Goal: Navigation & Orientation: Find specific page/section

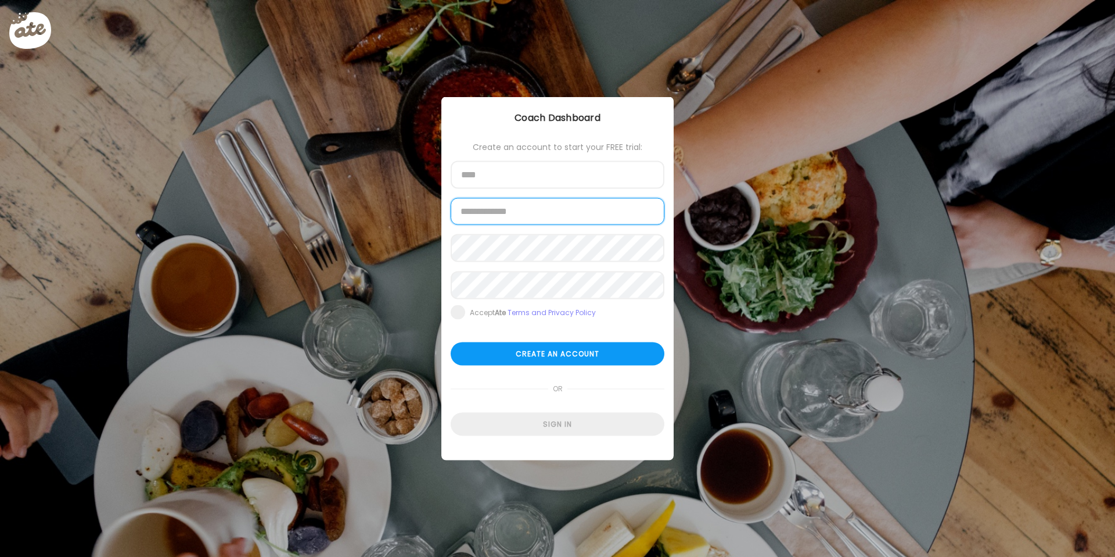
type input "**********"
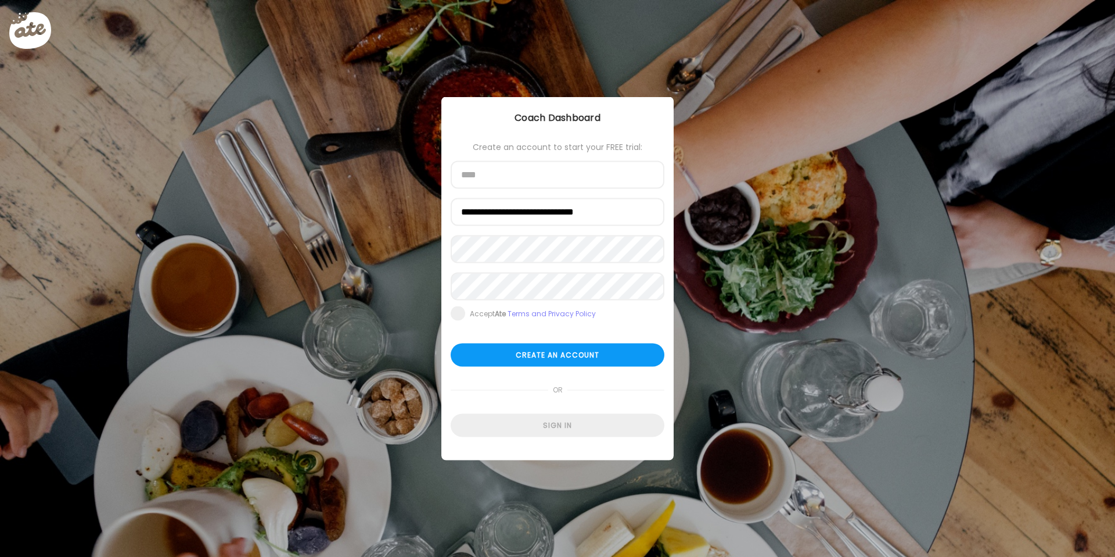
type input "**********"
click at [570, 442] on div "**********" at bounding box center [558, 278] width 232 height 363
click at [569, 431] on div "Sign in" at bounding box center [558, 425] width 214 height 23
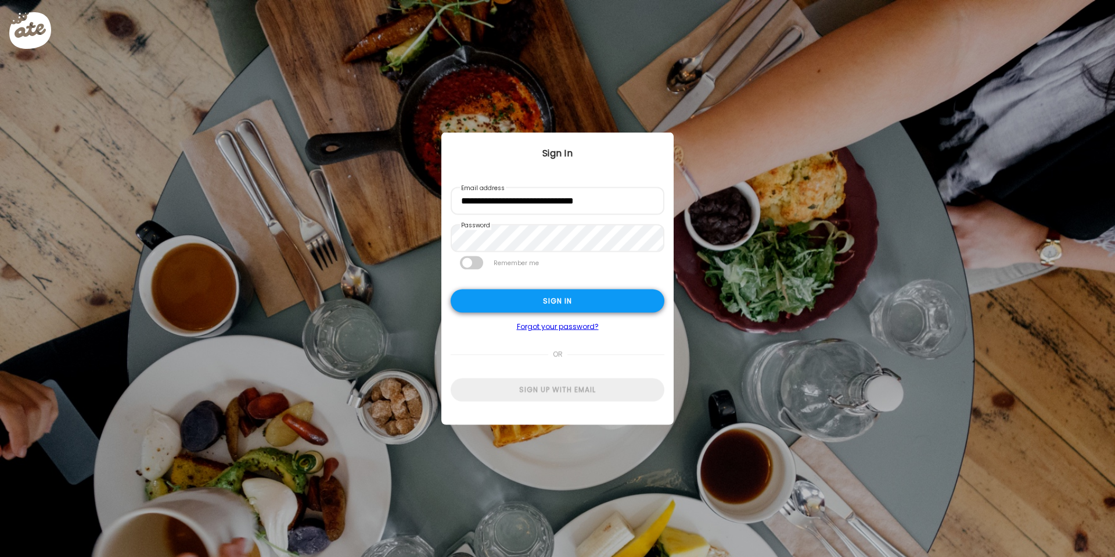
click at [561, 306] on div "Sign in" at bounding box center [558, 300] width 214 height 23
type input "**********"
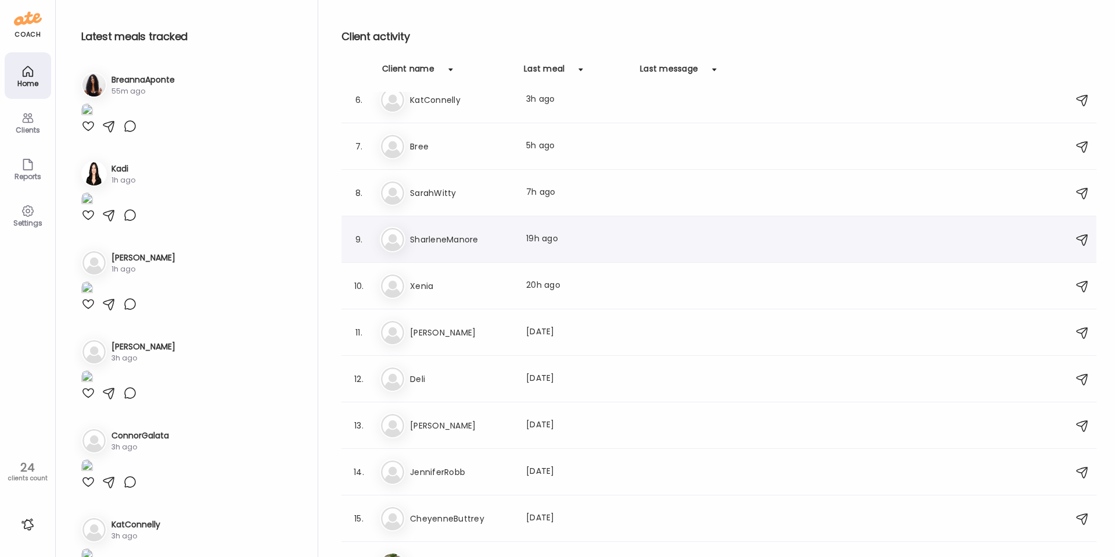
scroll to position [249, 0]
click at [450, 440] on div "13. As [PERSON_NAME] Last meal: [DATE]" at bounding box center [719, 424] width 755 height 46
click at [424, 429] on h3 "[PERSON_NAME]" at bounding box center [461, 424] width 102 height 14
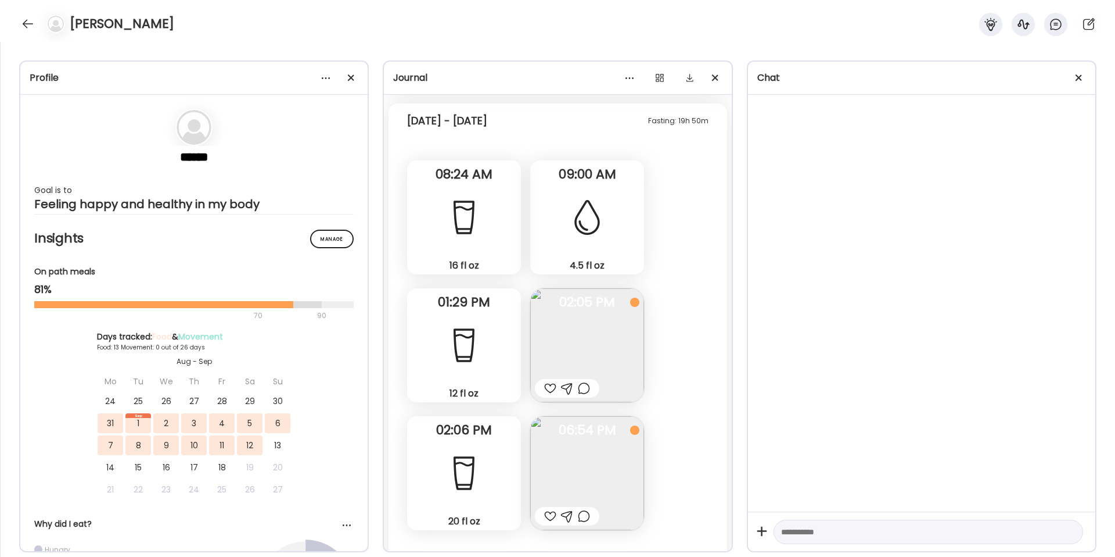
scroll to position [784, 0]
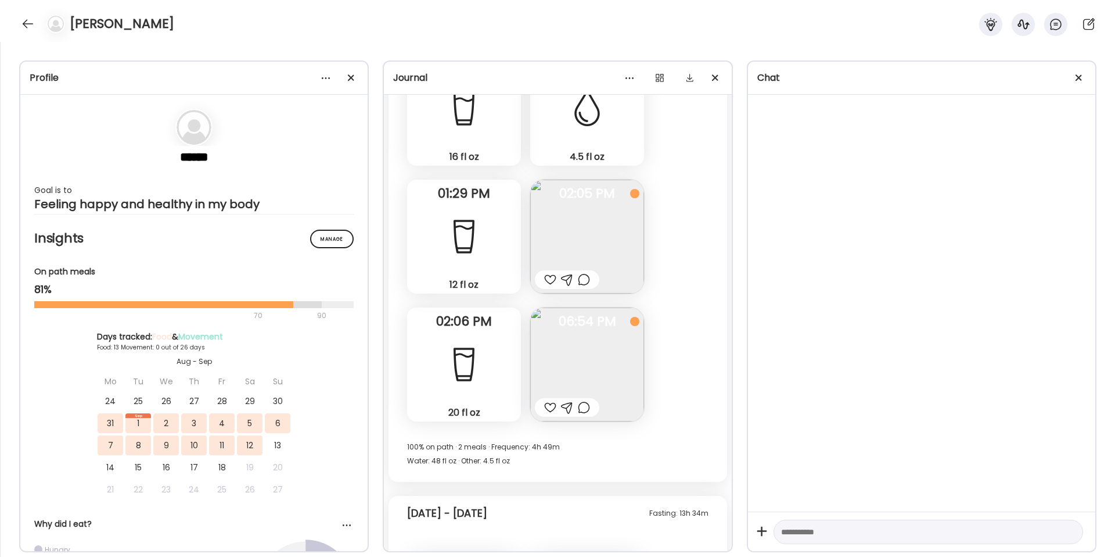
click at [572, 369] on img at bounding box center [587, 364] width 114 height 114
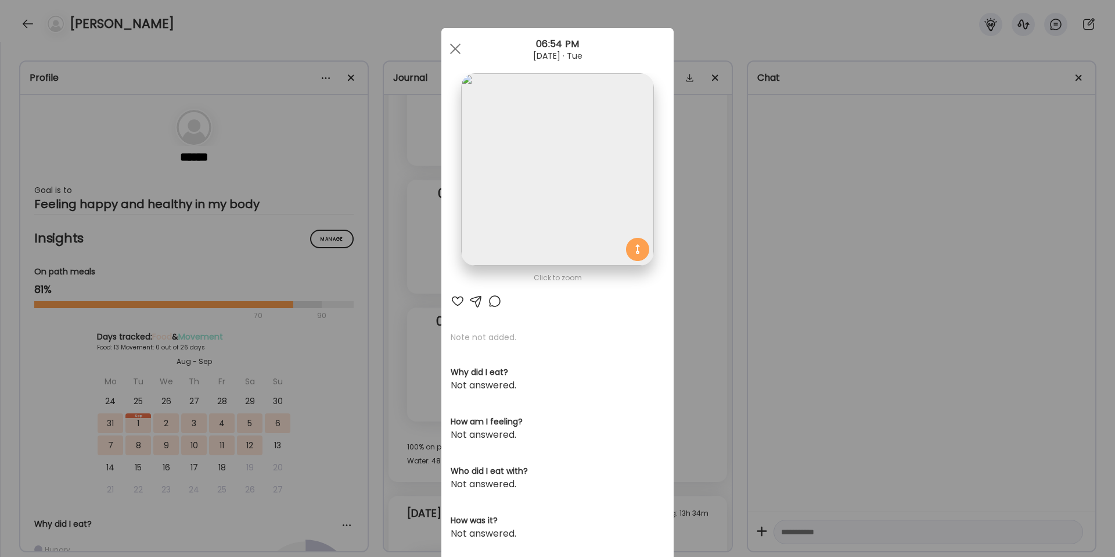
click at [796, 339] on div "Ate Coach Dashboard Wahoo! It’s official Take a moment to set up your Coach Pro…" at bounding box center [557, 278] width 1115 height 557
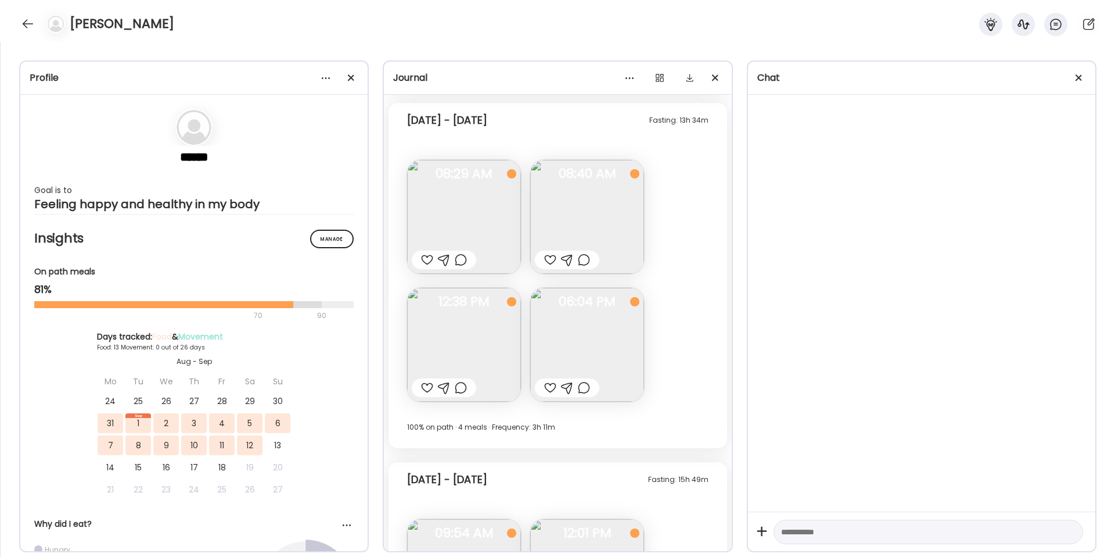
scroll to position [1179, 0]
click at [428, 197] on img at bounding box center [464, 214] width 114 height 114
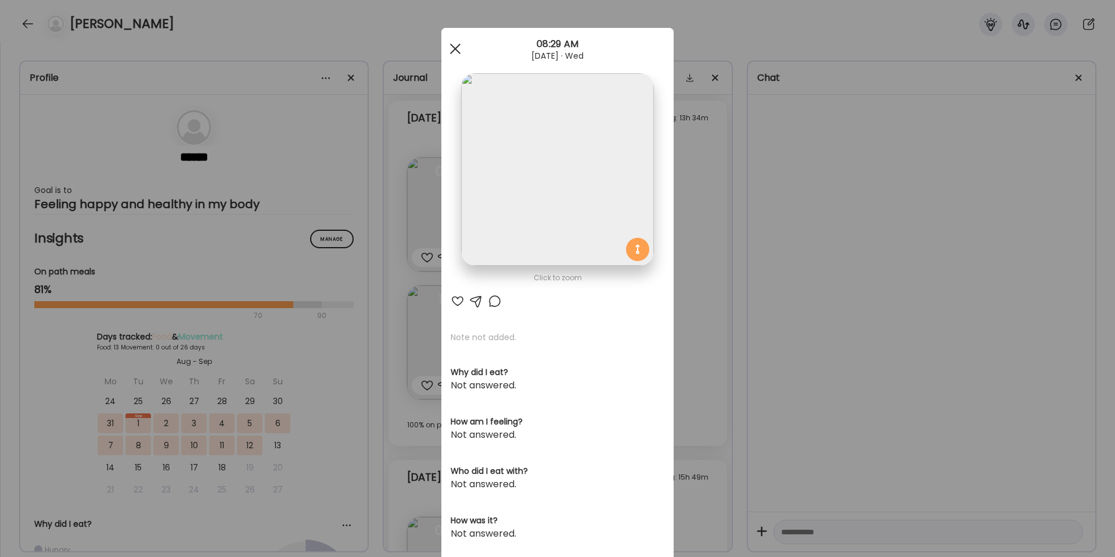
click at [450, 56] on div at bounding box center [455, 48] width 23 height 23
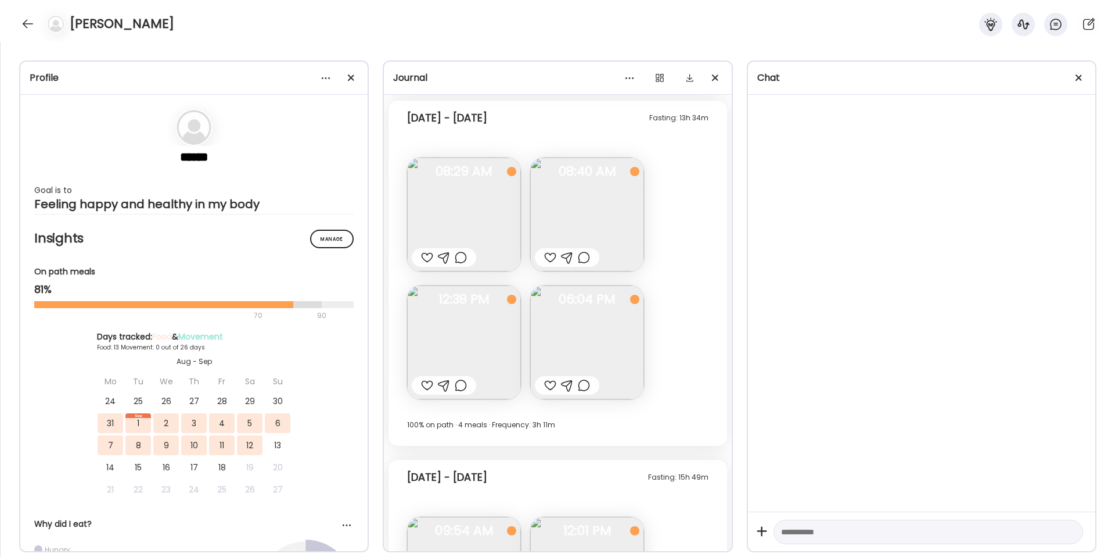
click at [630, 218] on img at bounding box center [587, 214] width 114 height 114
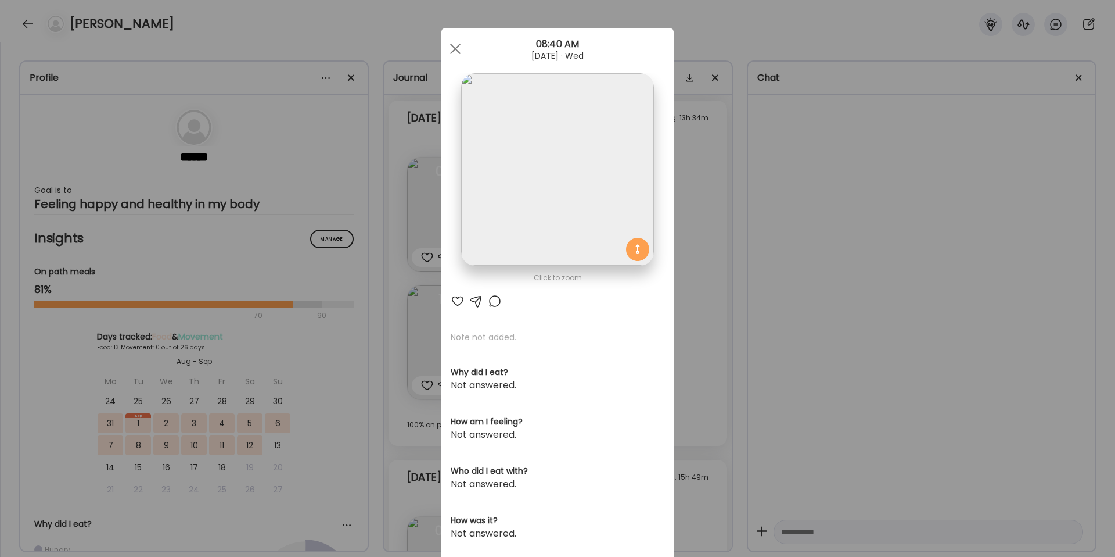
click at [772, 183] on div "Ate Coach Dashboard Wahoo! It’s official Take a moment to set up your Coach Pro…" at bounding box center [557, 278] width 1115 height 557
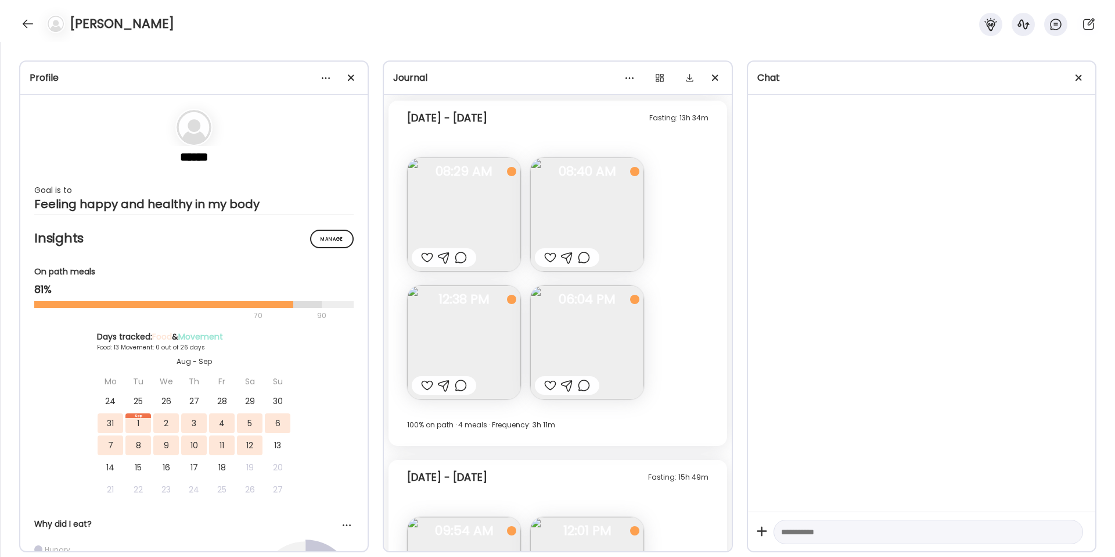
click at [530, 304] on div "Fasting: 13h 34m [DATE] - [DATE] Note not added Questions not answered 08:29 AM…" at bounding box center [558, 272] width 338 height 345
click at [486, 338] on img at bounding box center [464, 342] width 114 height 114
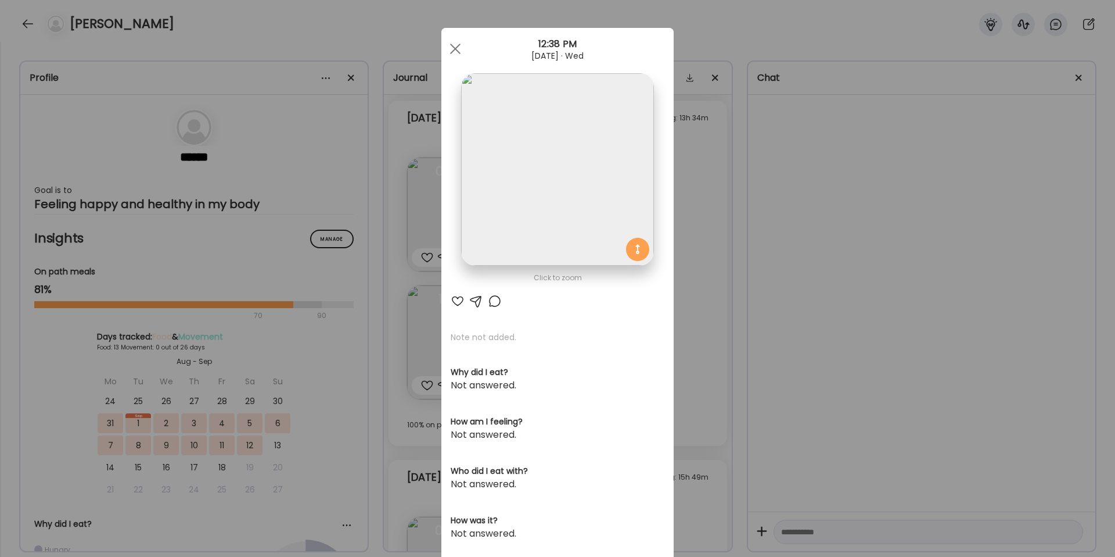
click at [798, 320] on div "Ate Coach Dashboard Wahoo! It’s official Take a moment to set up your Coach Pro…" at bounding box center [557, 278] width 1115 height 557
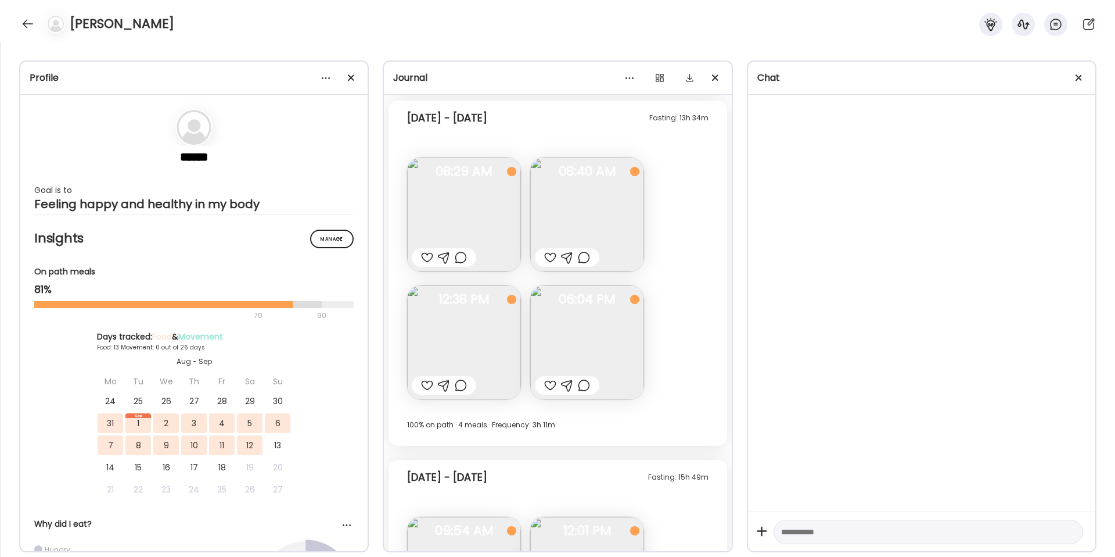
click at [590, 354] on img at bounding box center [587, 342] width 114 height 114
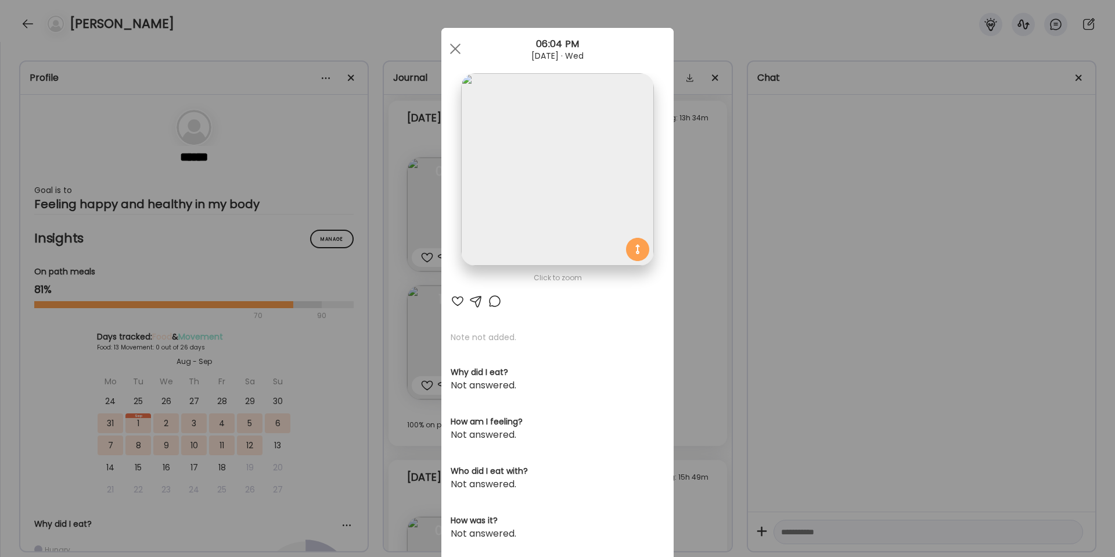
click at [770, 339] on div "Ate Coach Dashboard Wahoo! It’s official Take a moment to set up your Coach Pro…" at bounding box center [557, 278] width 1115 height 557
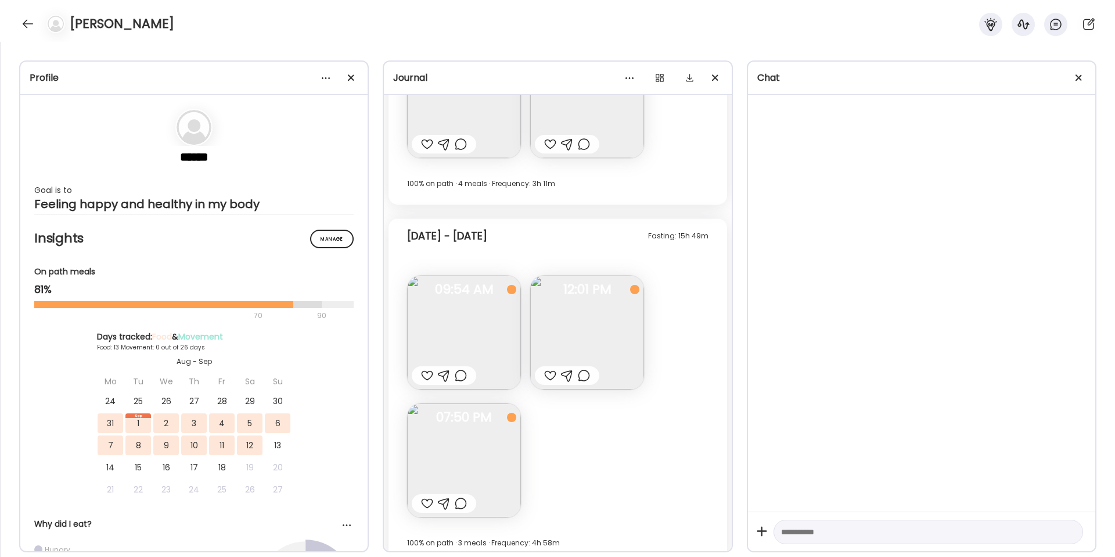
scroll to position [1471, 0]
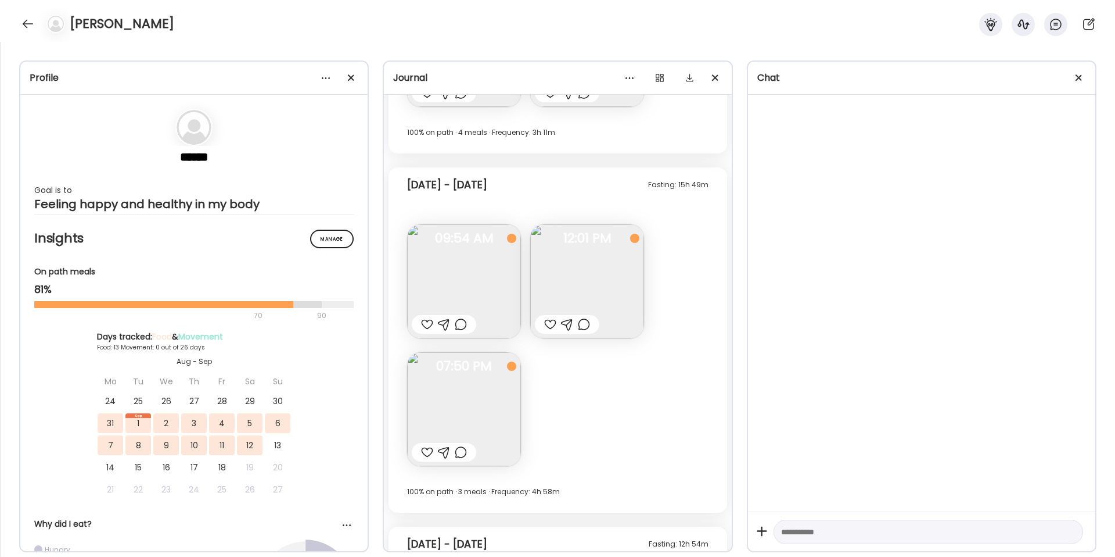
click at [463, 275] on img at bounding box center [464, 281] width 114 height 114
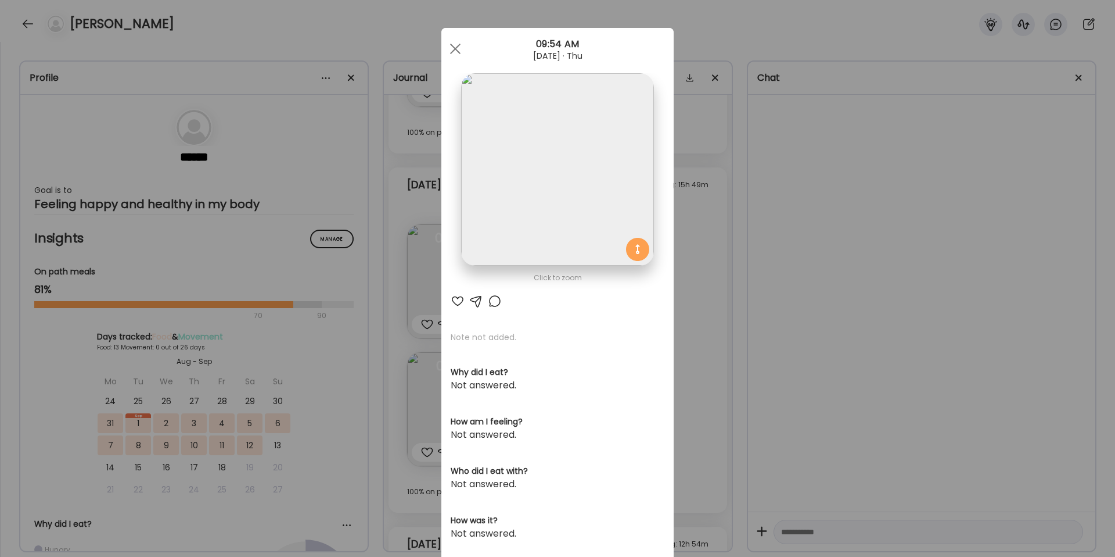
click at [875, 256] on div "Ate Coach Dashboard Wahoo! It’s official Take a moment to set up your Coach Pro…" at bounding box center [557, 278] width 1115 height 557
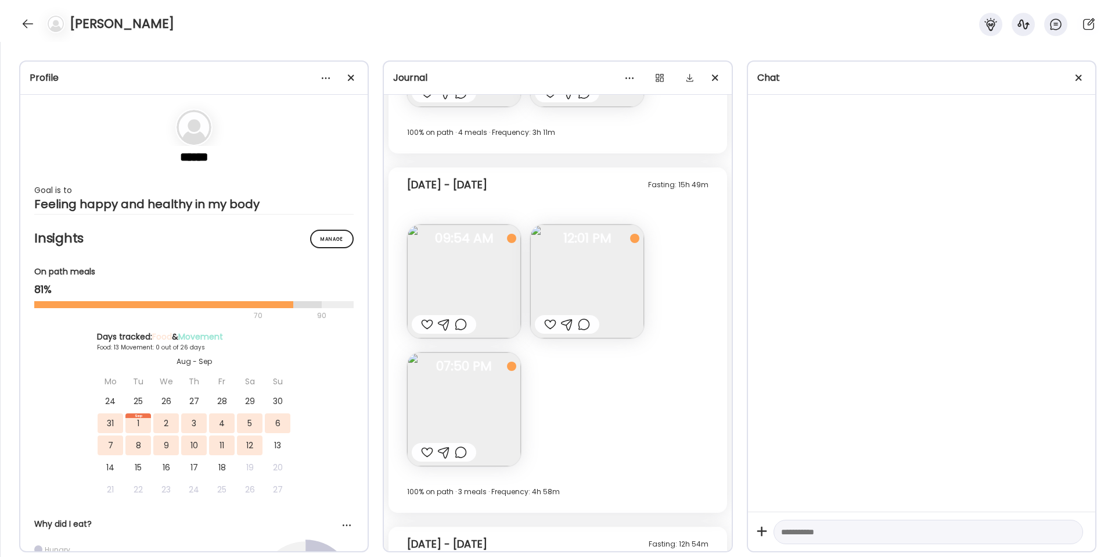
click at [600, 277] on img at bounding box center [587, 281] width 114 height 114
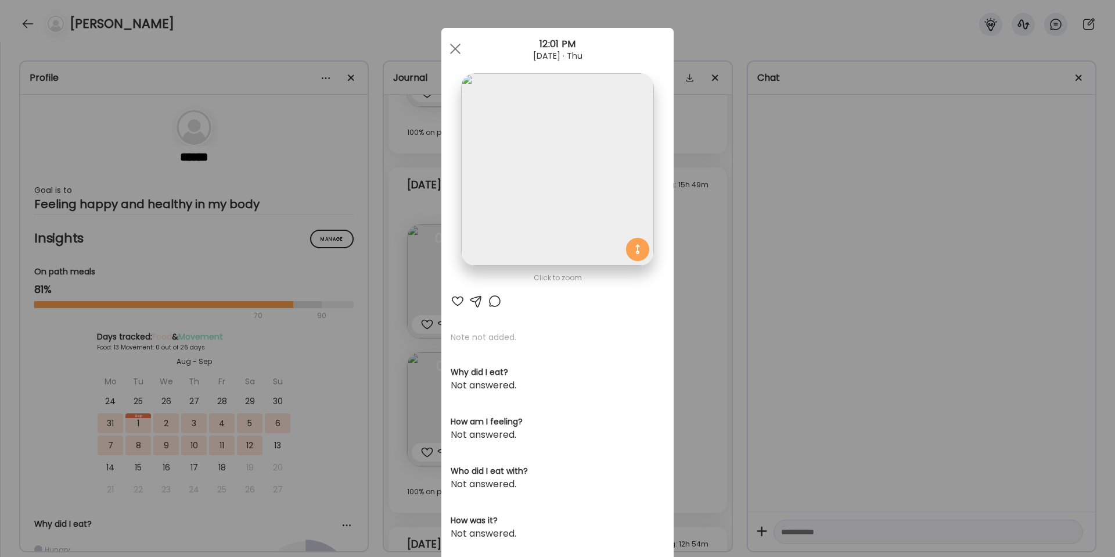
click at [818, 267] on div "Ate Coach Dashboard Wahoo! It’s official Take a moment to set up your Coach Pro…" at bounding box center [557, 278] width 1115 height 557
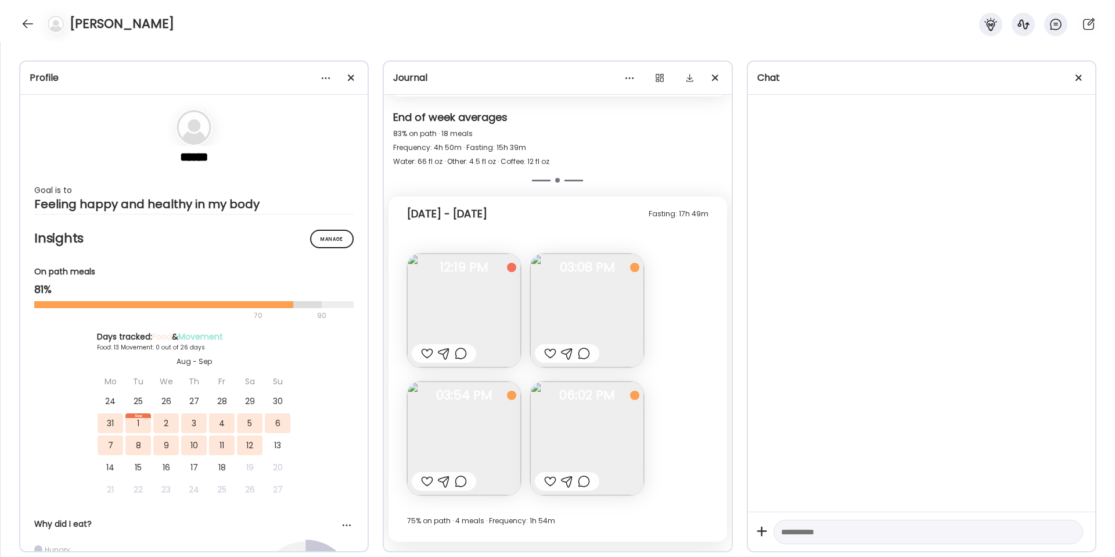
scroll to position [2850, 0]
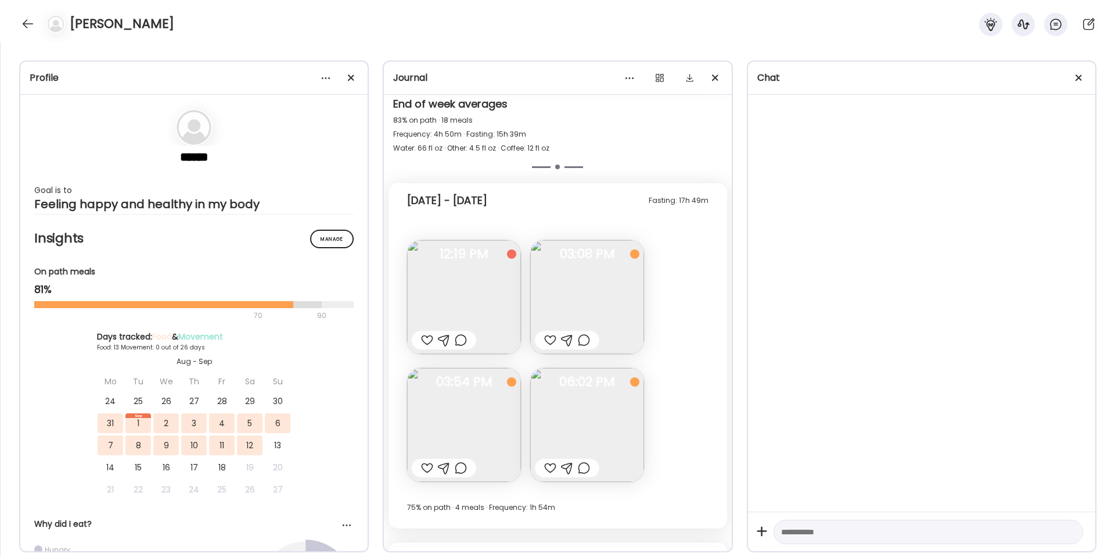
click at [609, 408] on img at bounding box center [587, 425] width 114 height 114
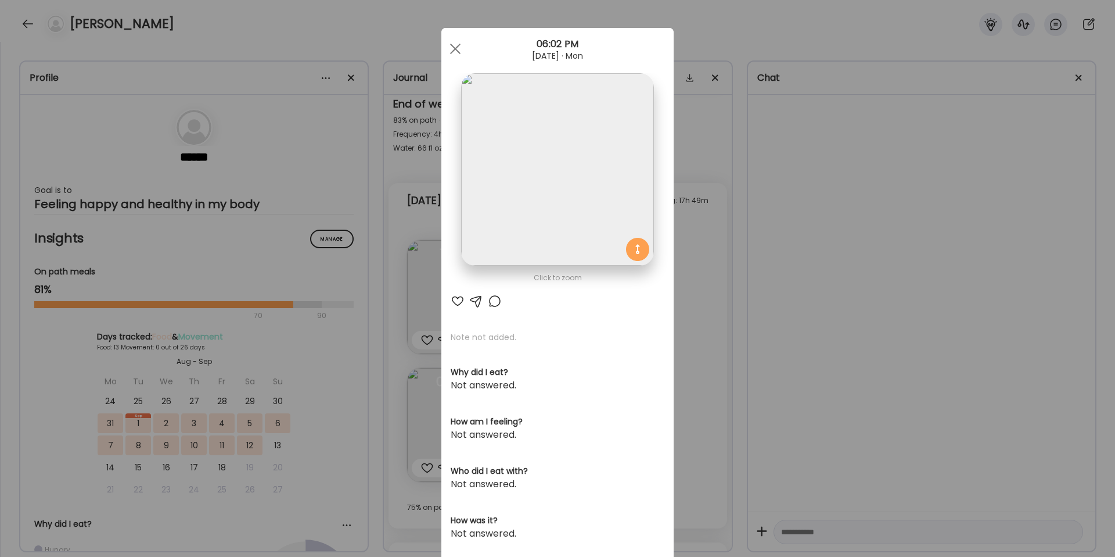
click at [786, 285] on div "Ate Coach Dashboard Wahoo! It’s official Take a moment to set up your Coach Pro…" at bounding box center [557, 278] width 1115 height 557
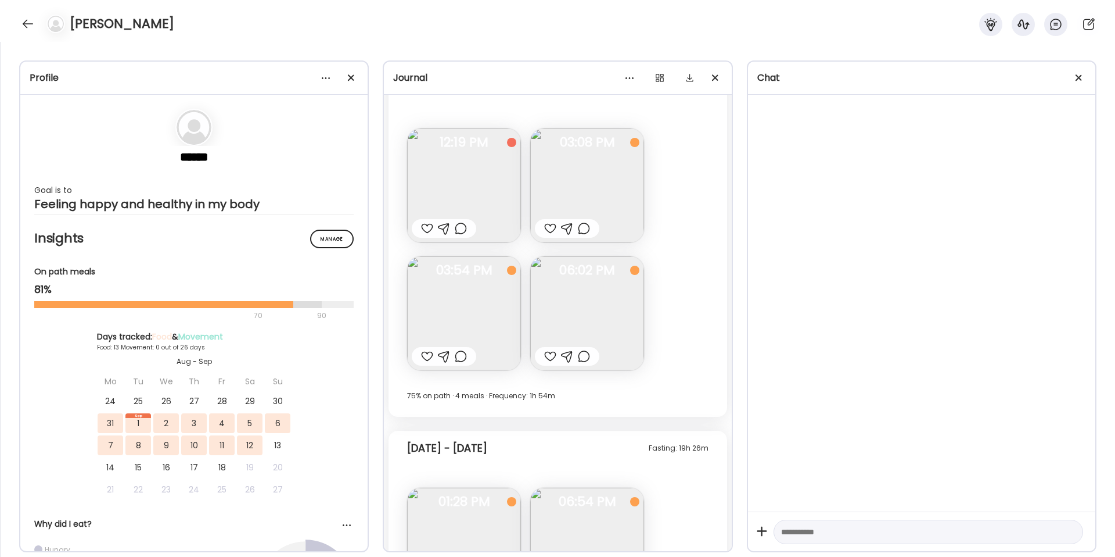
scroll to position [2963, 0]
click at [445, 291] on img at bounding box center [464, 311] width 114 height 114
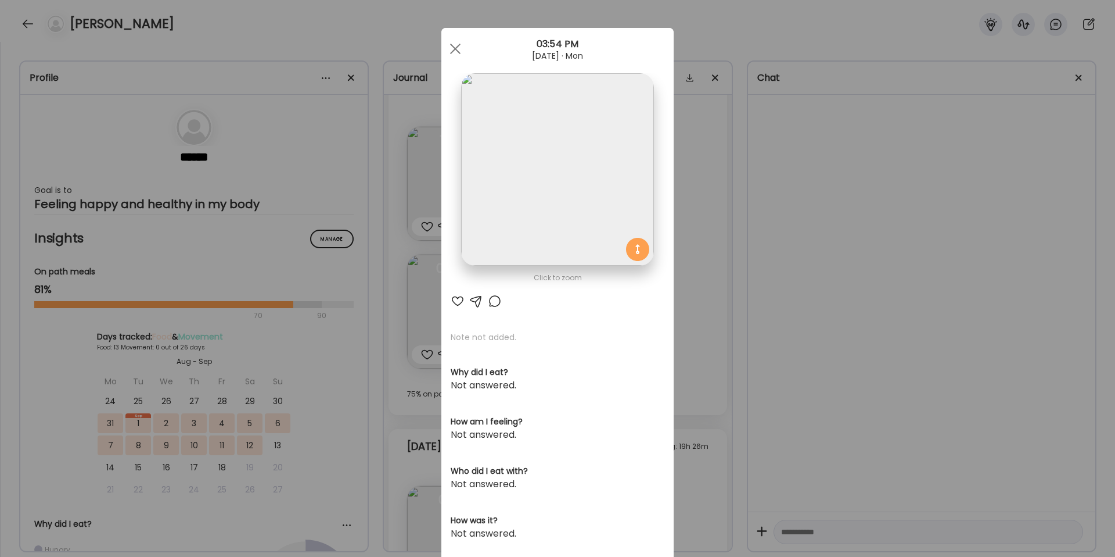
click at [794, 362] on div "Ate Coach Dashboard Wahoo! It’s official Take a moment to set up your Coach Pro…" at bounding box center [557, 278] width 1115 height 557
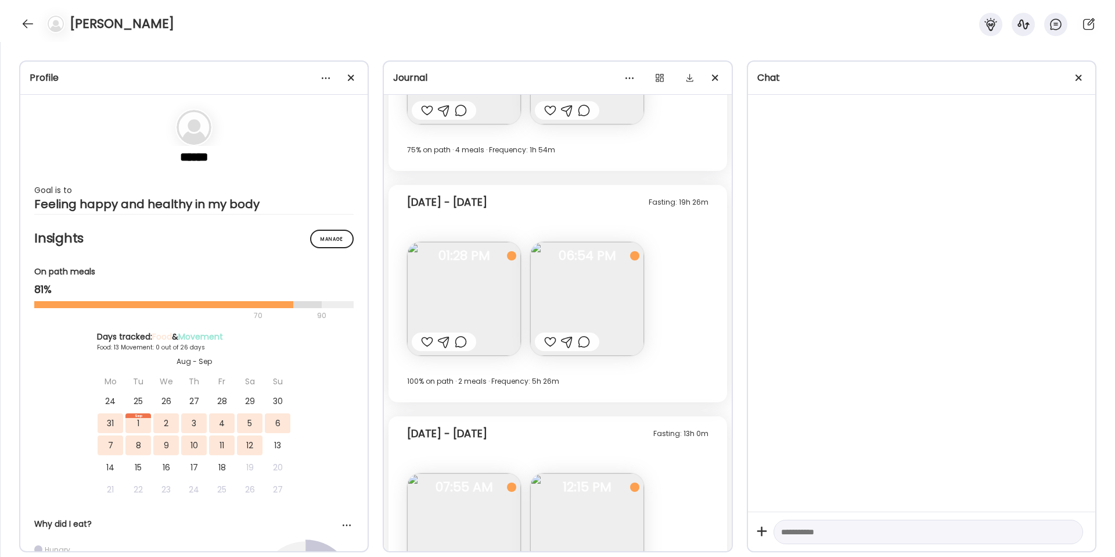
scroll to position [3209, 0]
click at [471, 304] on img at bounding box center [464, 297] width 114 height 114
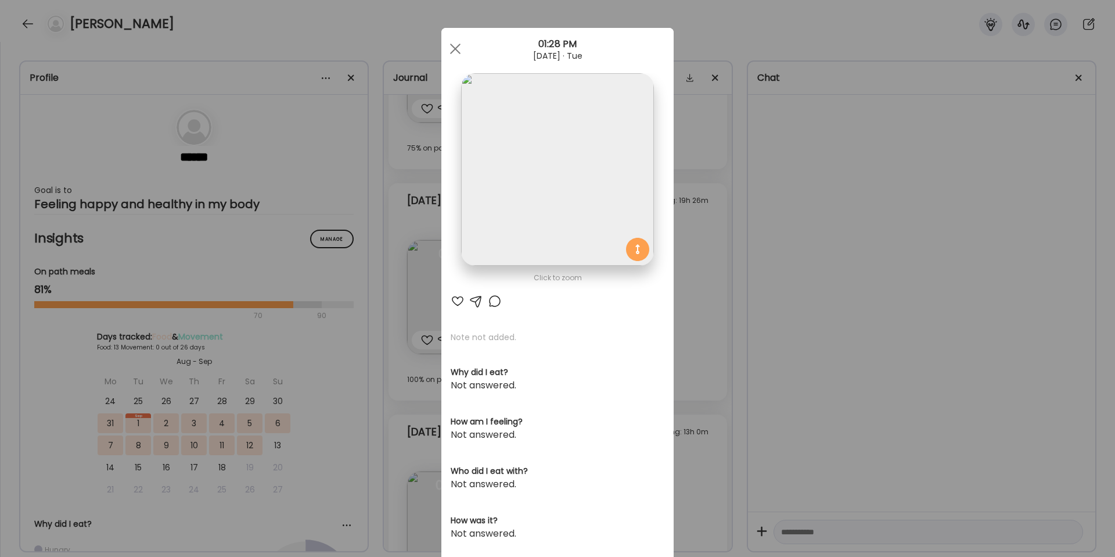
click at [853, 218] on div "Ate Coach Dashboard Wahoo! It’s official Take a moment to set up your Coach Pro…" at bounding box center [557, 278] width 1115 height 557
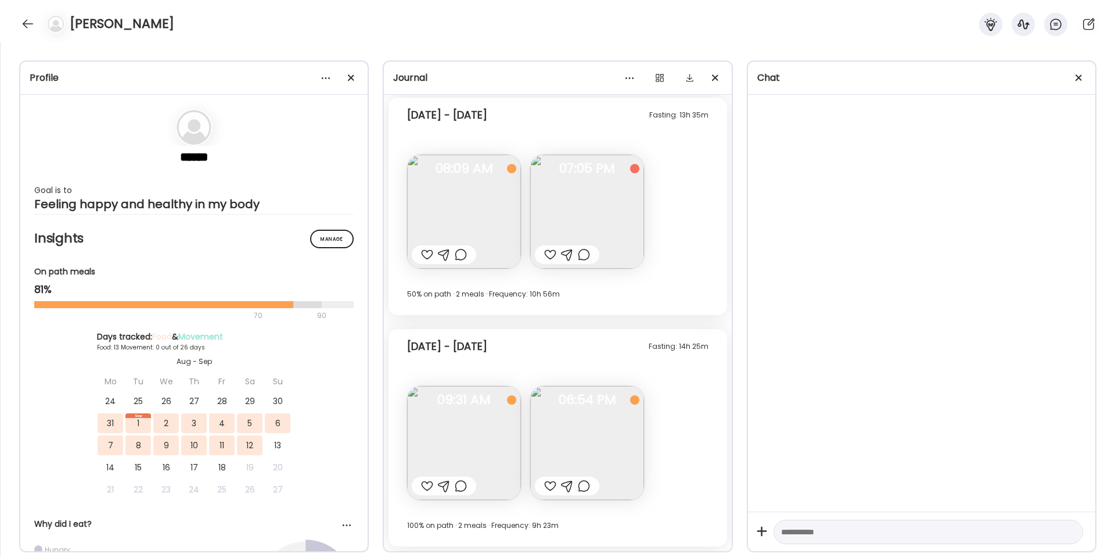
scroll to position [2409, 0]
